Goal: Task Accomplishment & Management: Complete application form

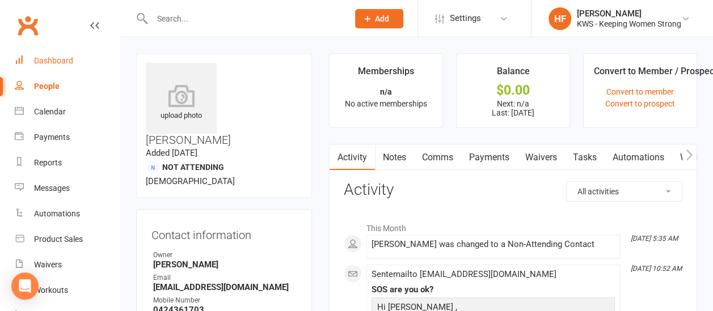
click at [57, 59] on div "Dashboard" at bounding box center [53, 60] width 39 height 9
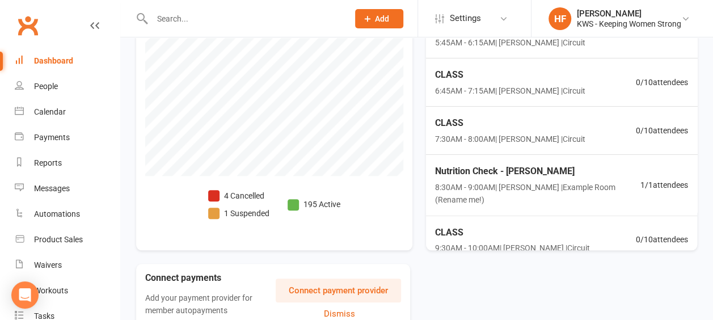
scroll to position [454, 0]
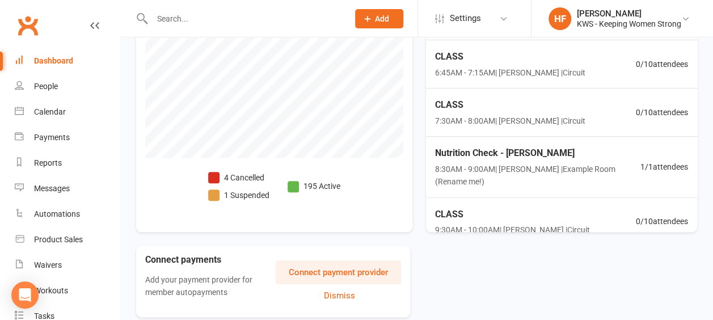
click at [221, 177] on li "4 Cancelled" at bounding box center [238, 177] width 61 height 12
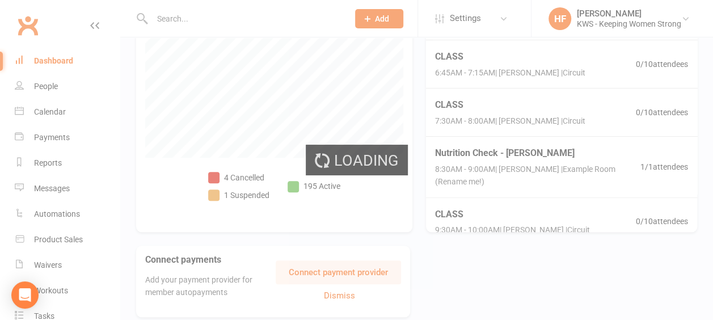
select select "no_trial"
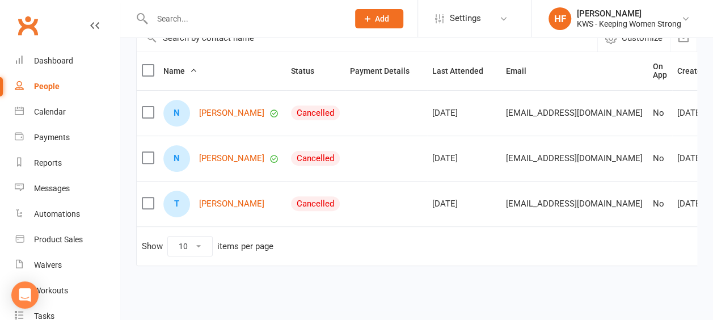
scroll to position [113, 0]
click at [223, 117] on link "[PERSON_NAME]" at bounding box center [231, 112] width 65 height 10
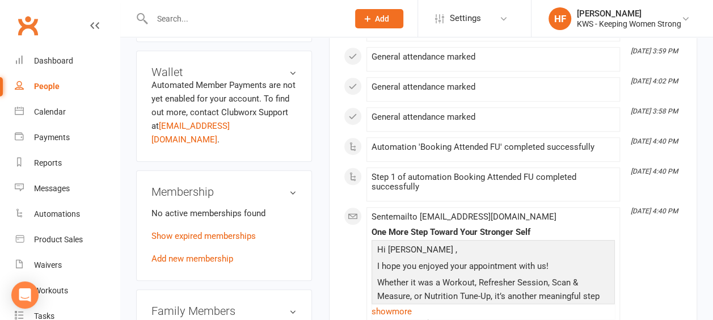
scroll to position [511, 0]
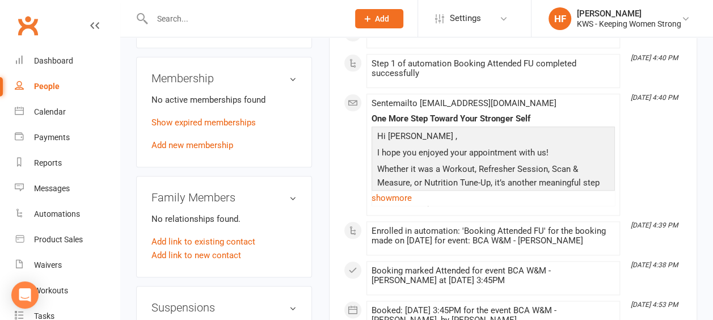
click at [205, 140] on link "Add new membership" at bounding box center [192, 145] width 82 height 10
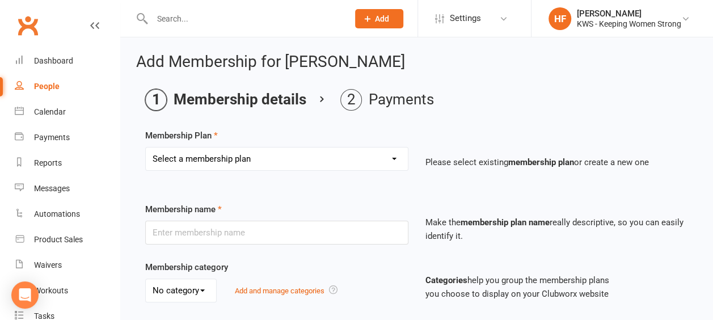
click at [396, 158] on select "Select a membership plan Create new Membership Plan Continual Monthly Membershi…" at bounding box center [277, 158] width 262 height 23
select select "2"
click at [146, 147] on select "Select a membership plan Create new Membership Plan Continual Monthly Membershi…" at bounding box center [277, 158] width 262 height 23
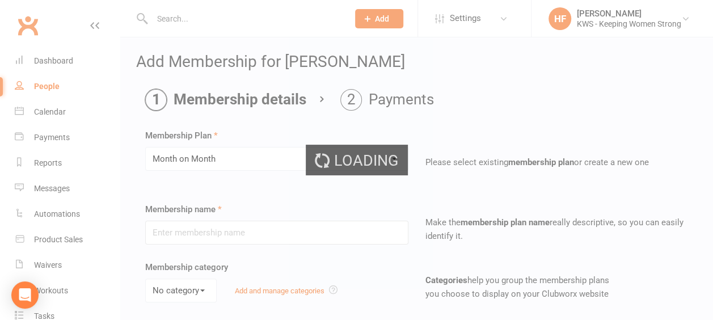
type input "Month on Month"
select select "0"
type input "1"
select select "2"
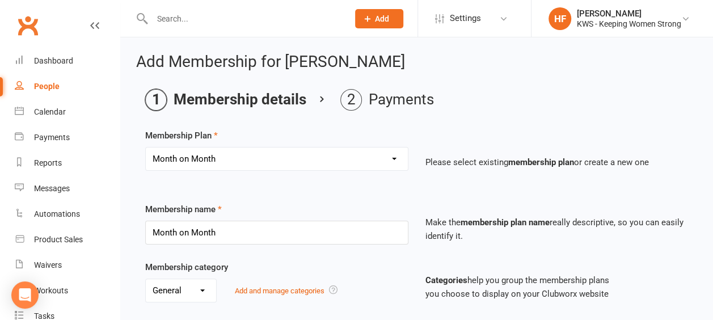
scroll to position [397, 0]
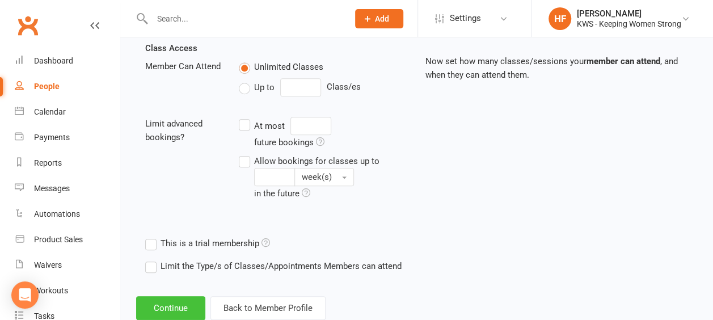
click at [185, 301] on button "Continue" at bounding box center [170, 308] width 69 height 24
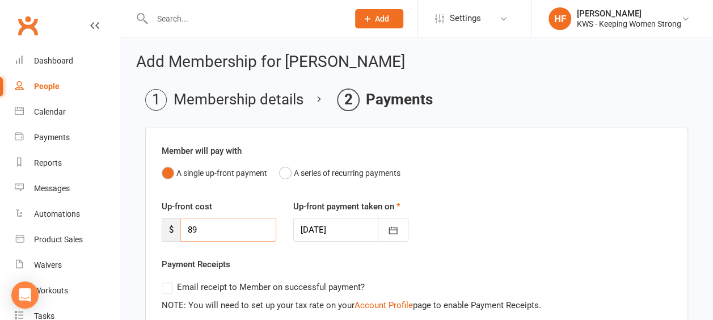
drag, startPoint x: 196, startPoint y: 228, endPoint x: 177, endPoint y: 226, distance: 19.4
click at [177, 226] on div "$ 89" at bounding box center [219, 230] width 115 height 24
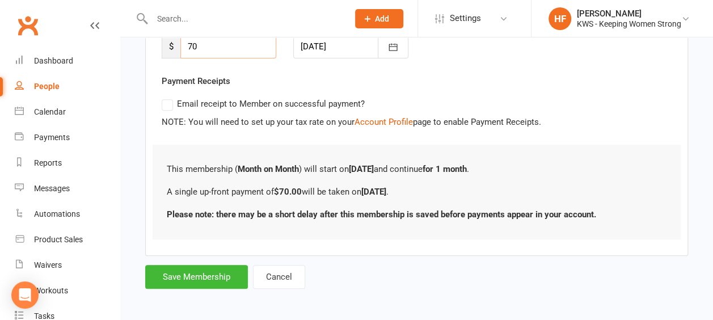
scroll to position [185, 0]
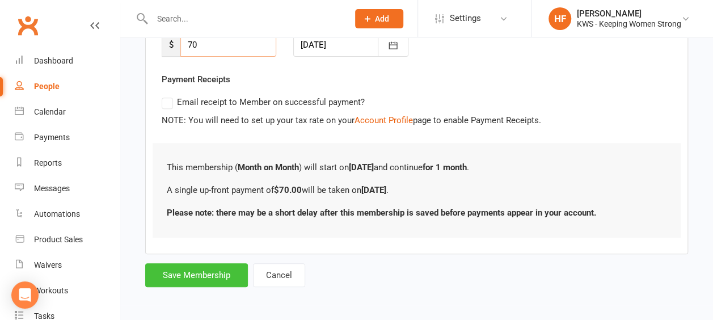
type input "70"
click at [205, 277] on button "Save Membership" at bounding box center [196, 275] width 103 height 24
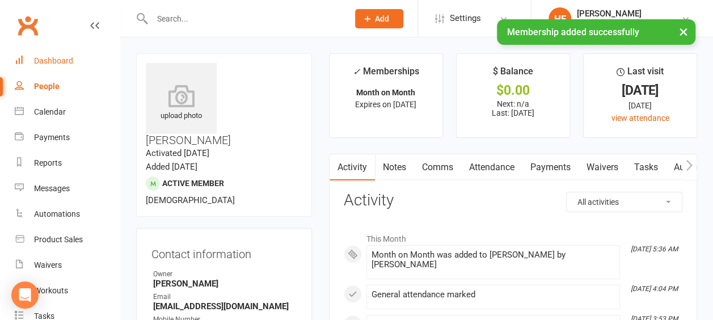
click at [59, 62] on div "Dashboard" at bounding box center [53, 60] width 39 height 9
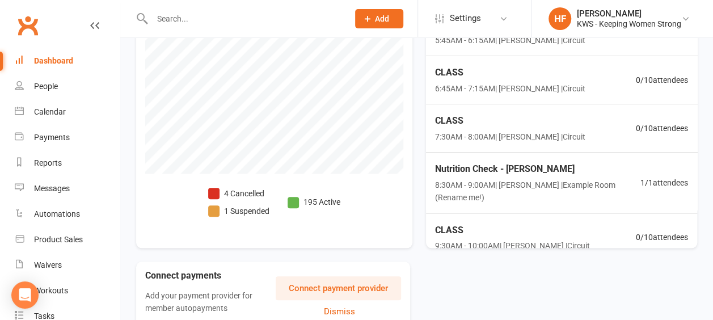
scroll to position [454, 0]
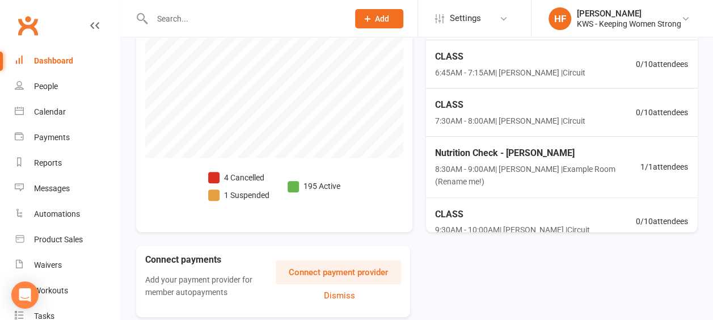
click at [215, 176] on span at bounding box center [213, 177] width 11 height 11
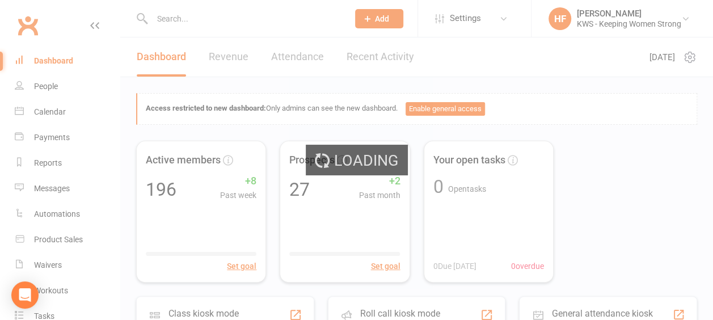
select select "no_trial"
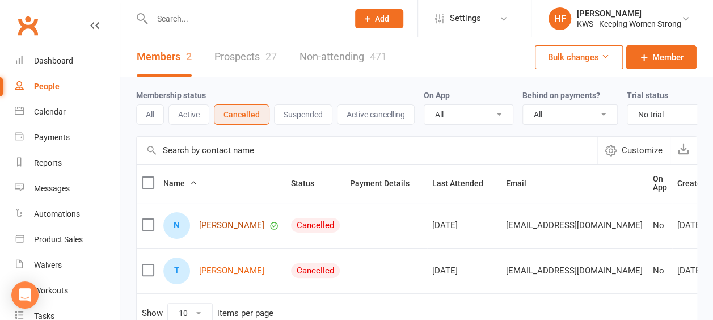
click at [223, 230] on link "[PERSON_NAME]" at bounding box center [231, 226] width 65 height 10
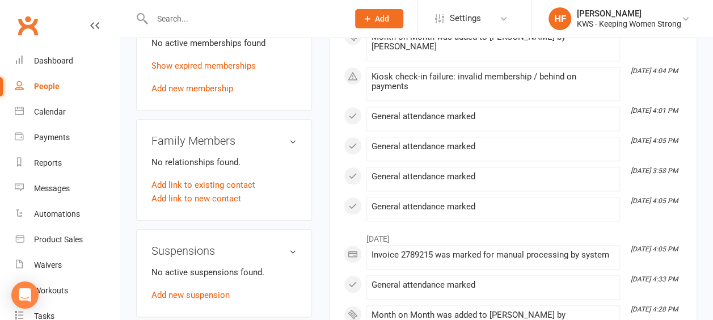
scroll to position [454, 0]
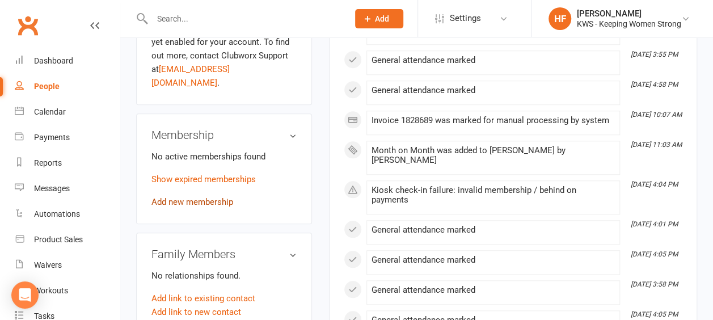
click at [200, 197] on link "Add new membership" at bounding box center [192, 202] width 82 height 10
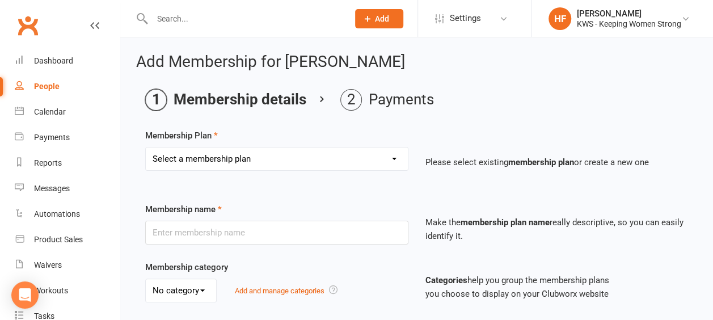
click at [394, 155] on select "Select a membership plan Create new Membership Plan Continual Monthly Membershi…" at bounding box center [277, 158] width 262 height 23
select select "2"
click at [146, 147] on select "Select a membership plan Create new Membership Plan Continual Monthly Membershi…" at bounding box center [277, 158] width 262 height 23
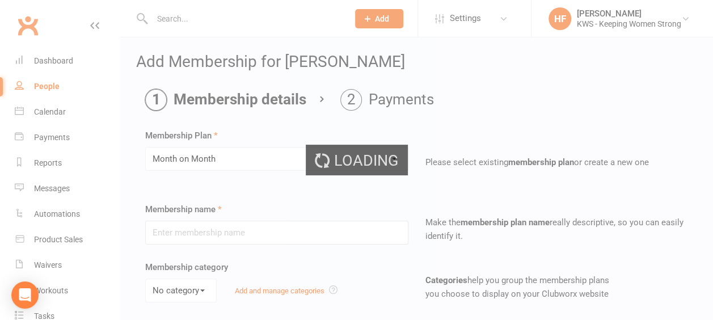
type input "Month on Month"
select select "0"
type input "1"
select select "2"
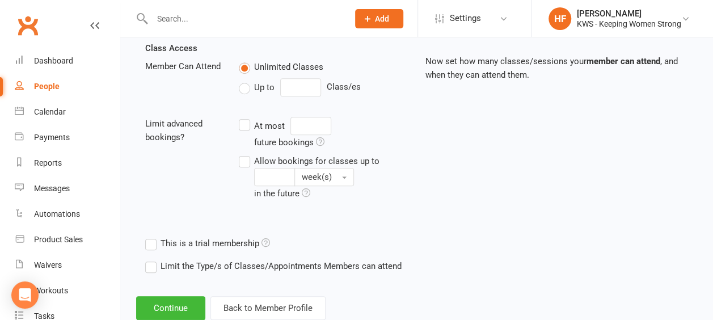
scroll to position [425, 0]
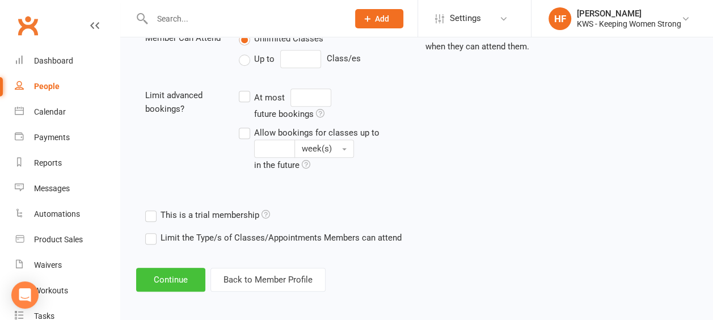
click at [182, 276] on button "Continue" at bounding box center [170, 280] width 69 height 24
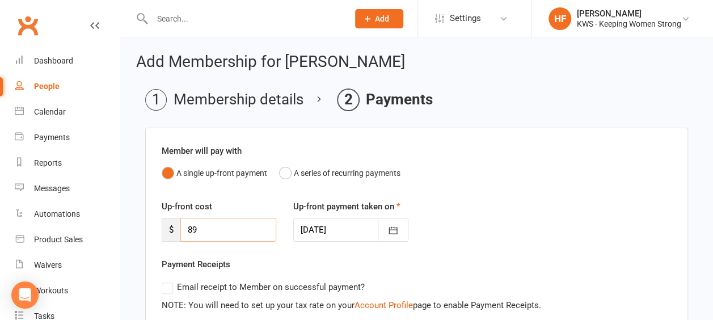
drag, startPoint x: 199, startPoint y: 230, endPoint x: 183, endPoint y: 213, distance: 22.9
click at [178, 222] on div "$ 89" at bounding box center [219, 230] width 115 height 24
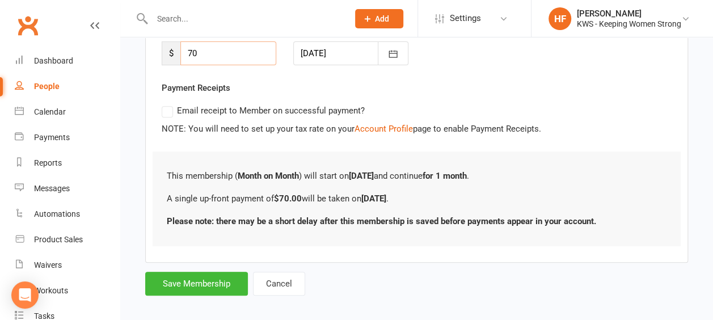
scroll to position [185, 0]
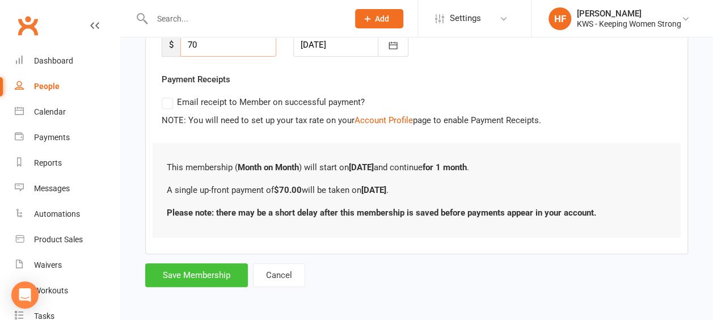
type input "70"
click at [197, 271] on button "Save Membership" at bounding box center [196, 275] width 103 height 24
